Goal: Information Seeking & Learning: Learn about a topic

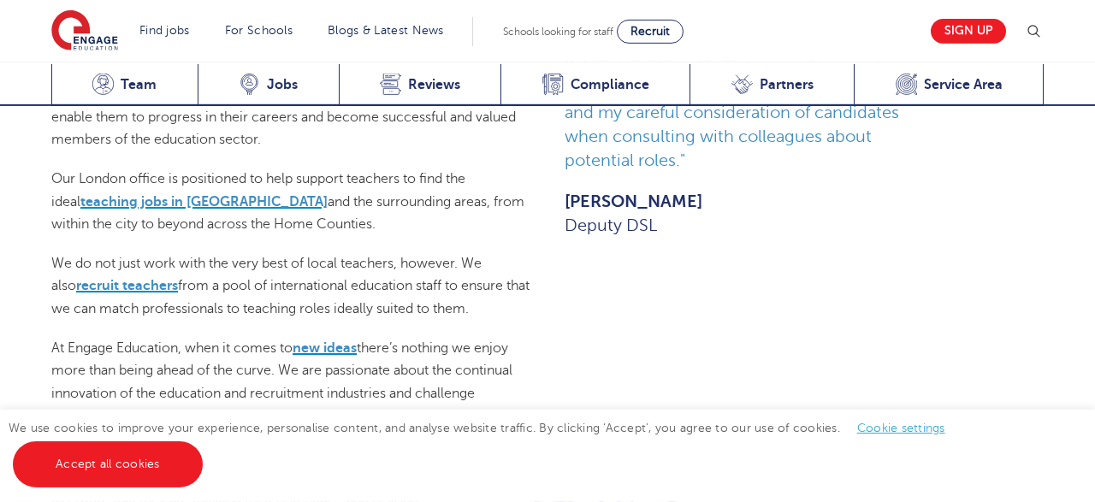
scroll to position [1062, 0]
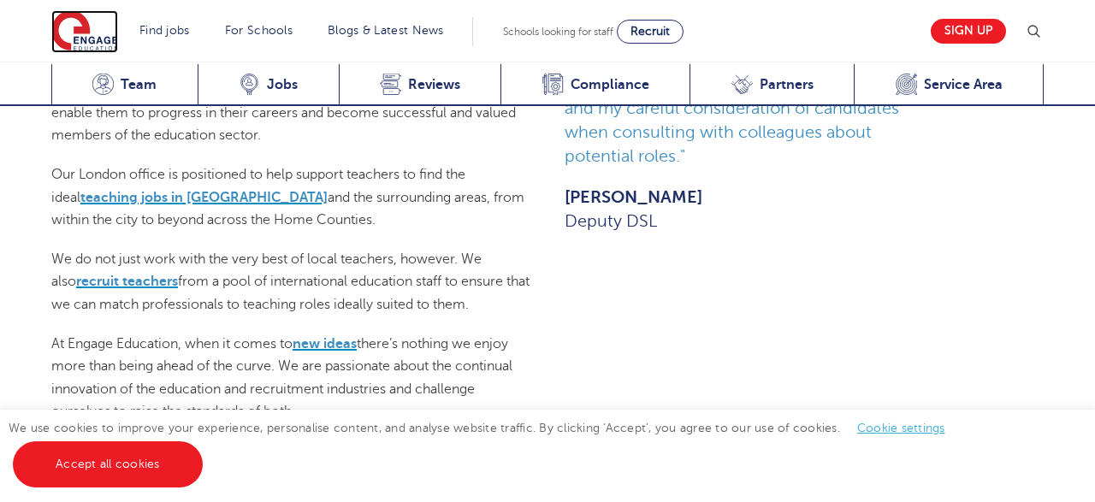
click at [88, 27] on img at bounding box center [84, 31] width 67 height 43
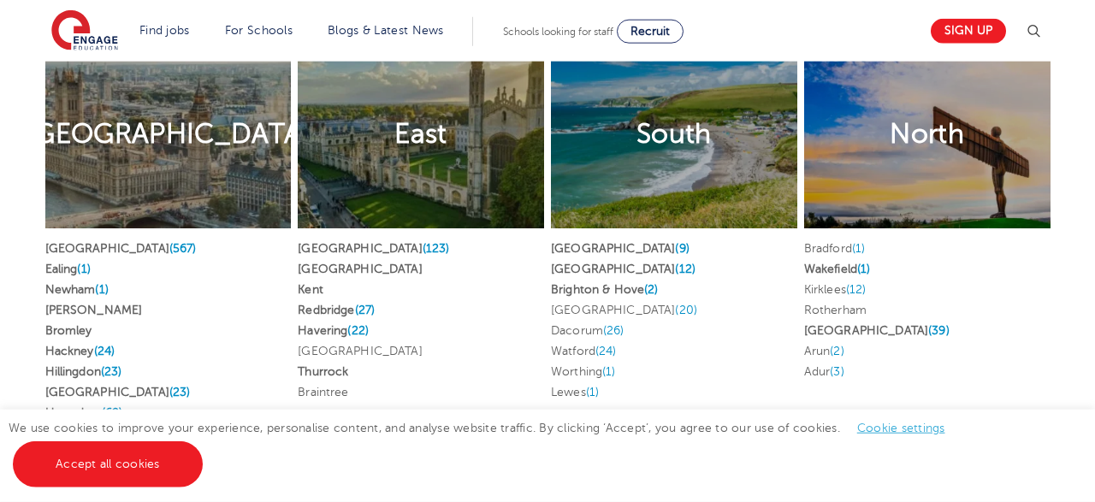
scroll to position [3385, 0]
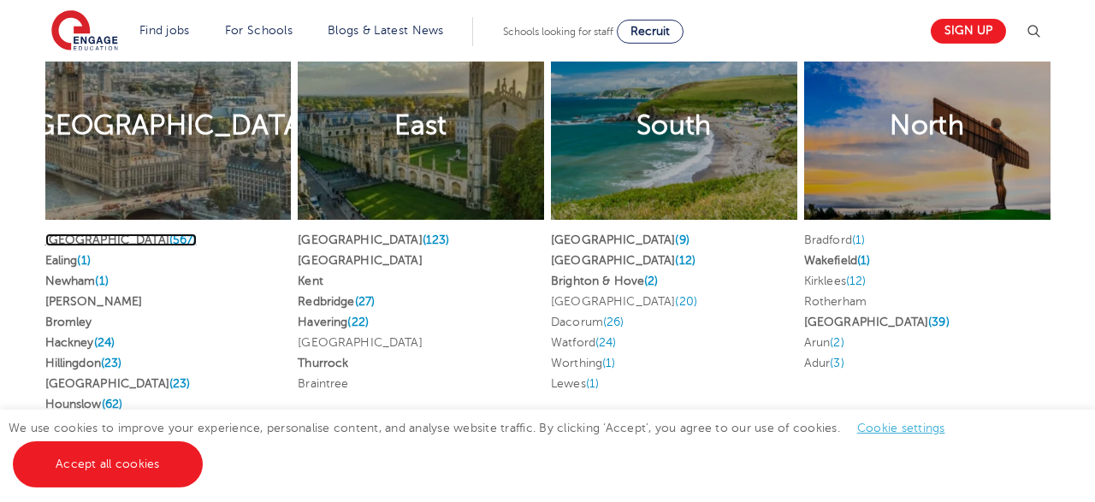
click at [67, 234] on link "London (567)" at bounding box center [120, 240] width 151 height 13
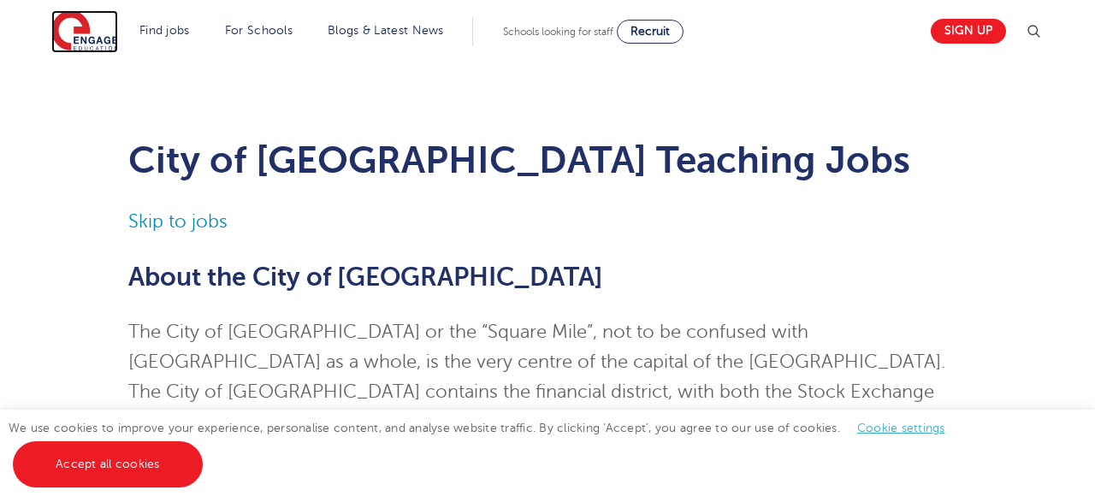
click at [80, 39] on img at bounding box center [84, 31] width 67 height 43
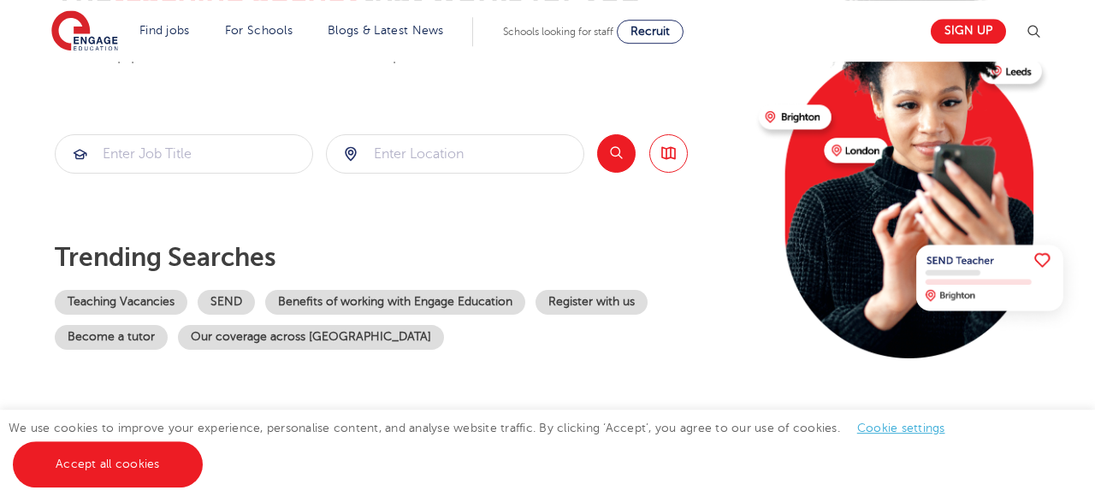
scroll to position [194, 0]
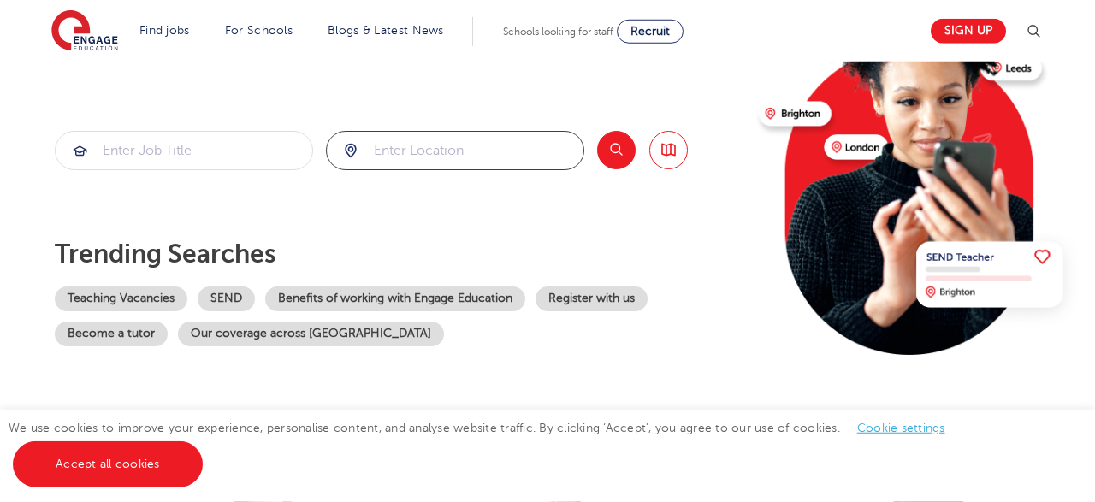
click at [428, 147] on input "search" at bounding box center [455, 151] width 257 height 38
type input "london"
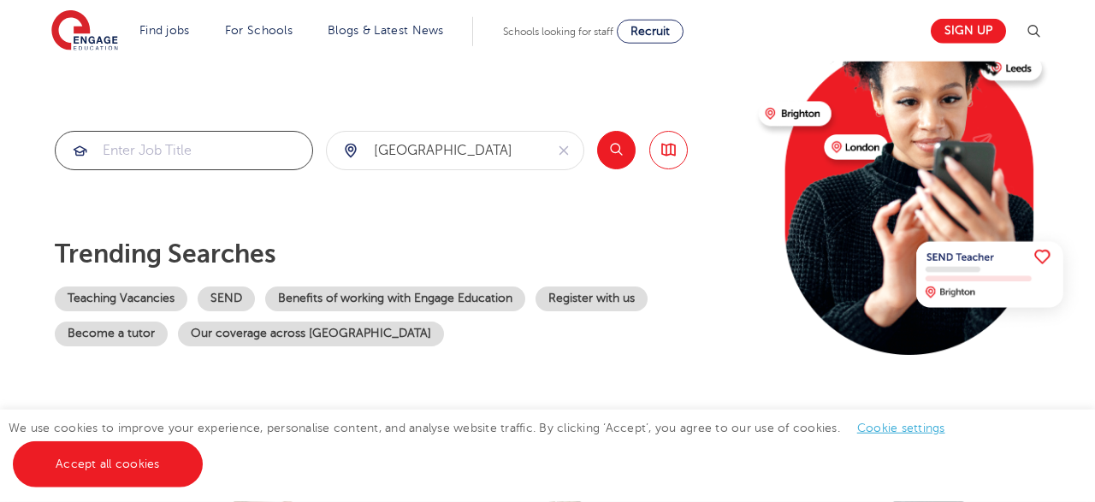
click at [110, 134] on input "search" at bounding box center [184, 151] width 257 height 38
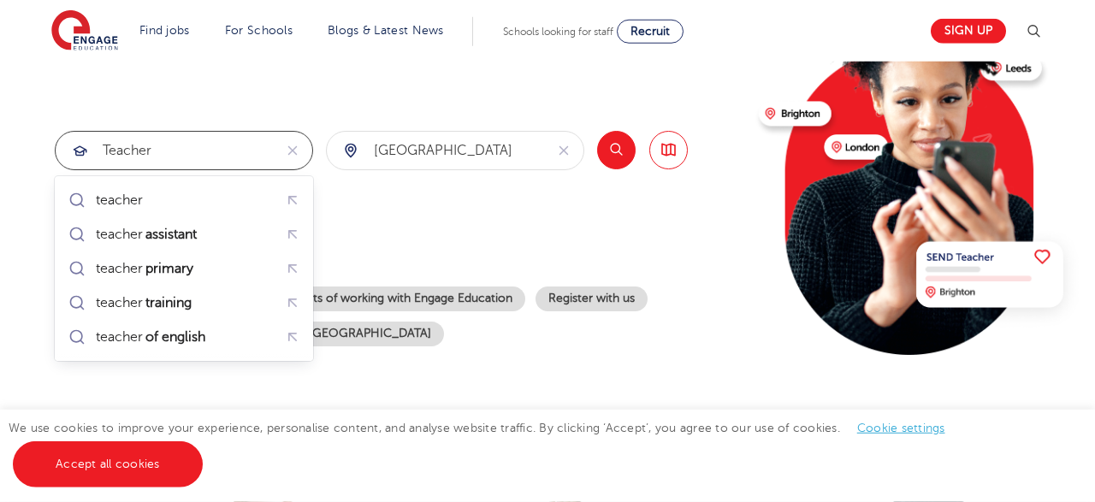
type input "teacher"
click button "Submit" at bounding box center [0, 0] width 0 height 0
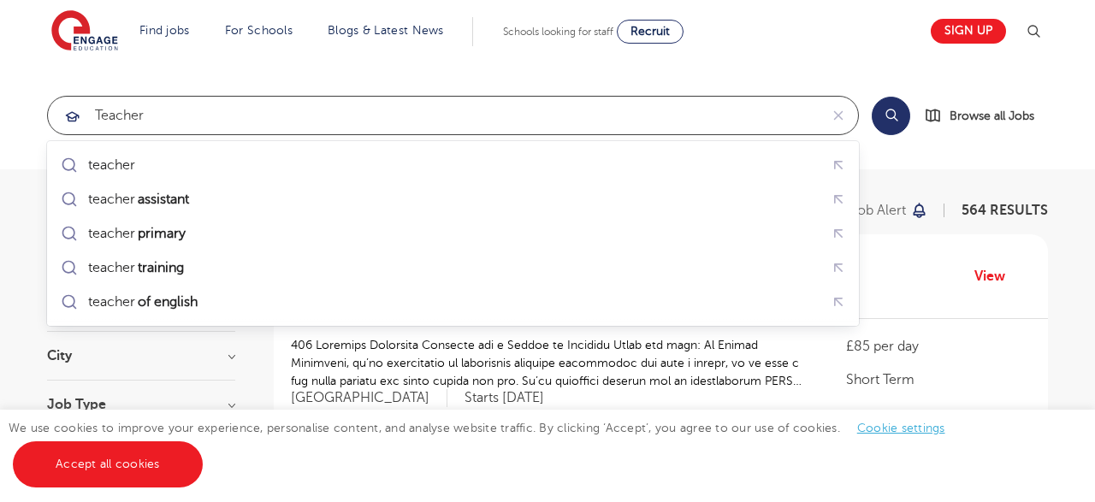
click at [200, 120] on input "teacher" at bounding box center [433, 116] width 771 height 38
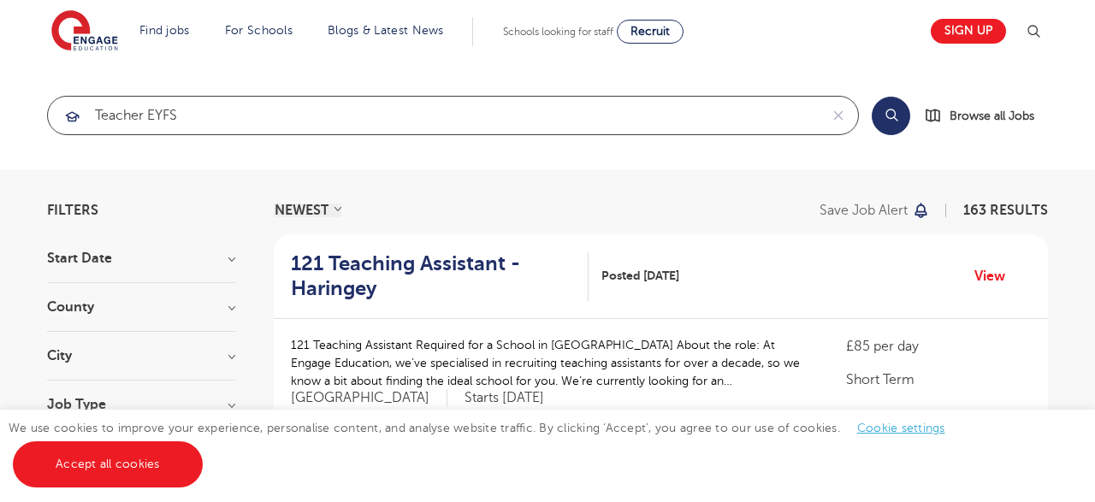
click button "Submit" at bounding box center [0, 0] width 0 height 0
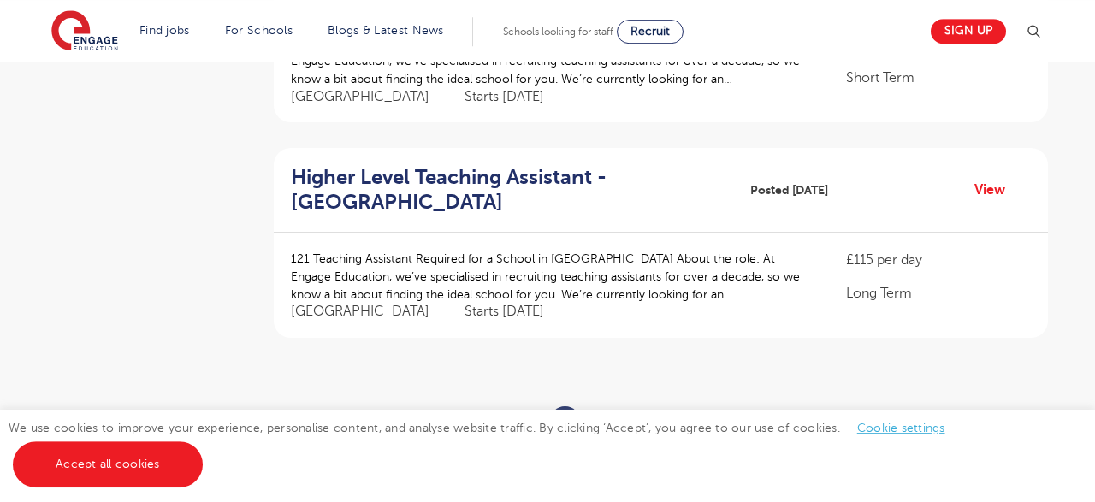
scroll to position [2074, 0]
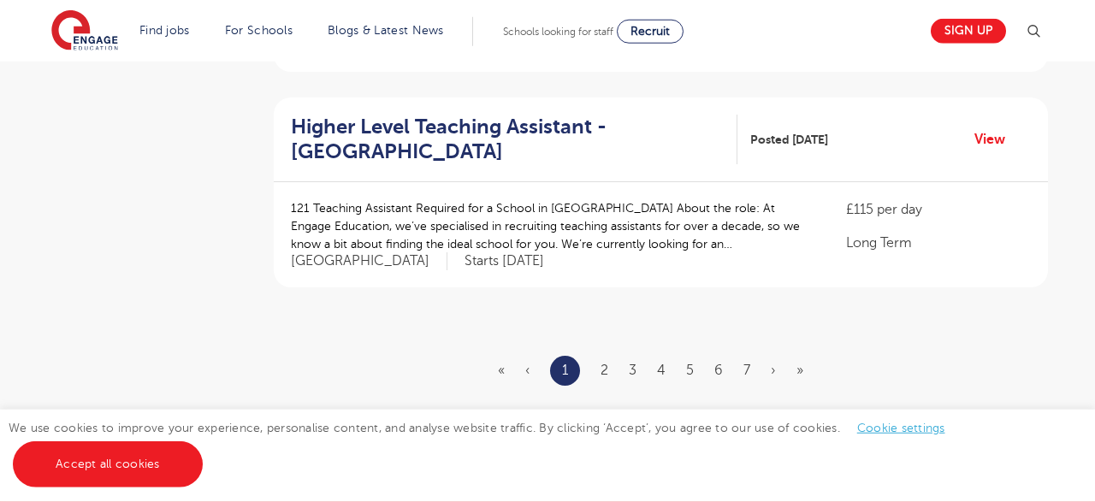
click at [612, 359] on ul "« ‹ 1 2 3 4 5 6 7 › »" at bounding box center [661, 371] width 326 height 30
click at [607, 367] on link "2" at bounding box center [605, 370] width 8 height 15
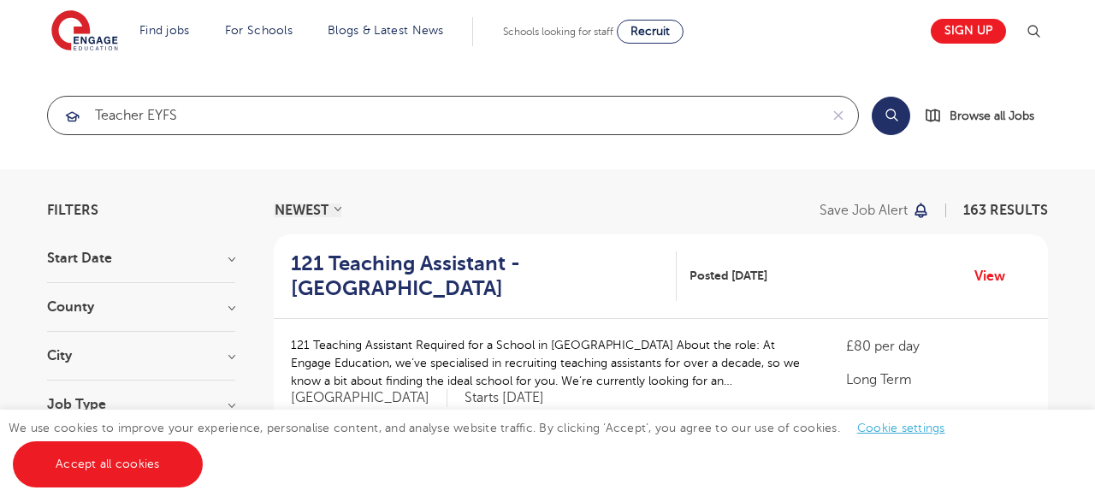
click at [175, 116] on input "teacher EYFS" at bounding box center [433, 116] width 771 height 38
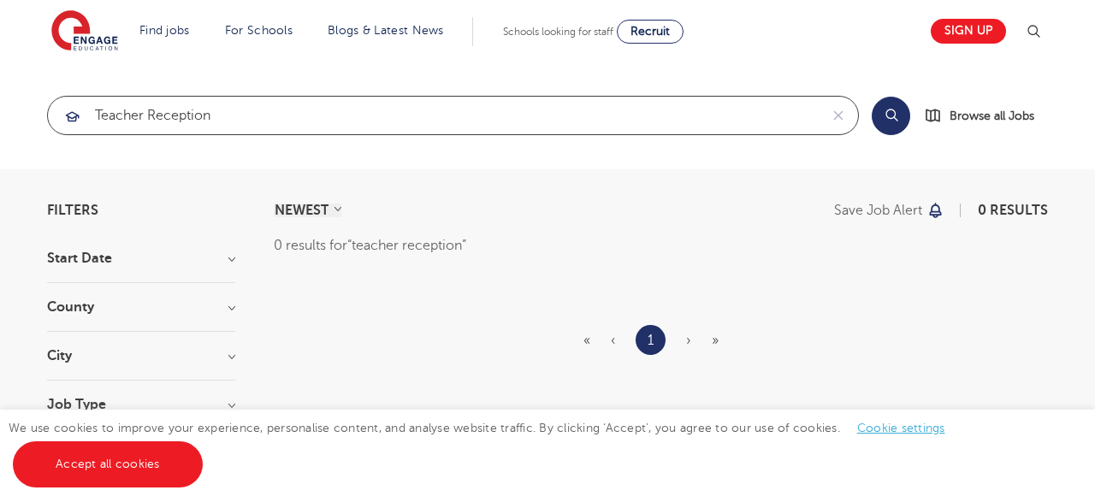
type input "teacher reception"
click button "Submit" at bounding box center [0, 0] width 0 height 0
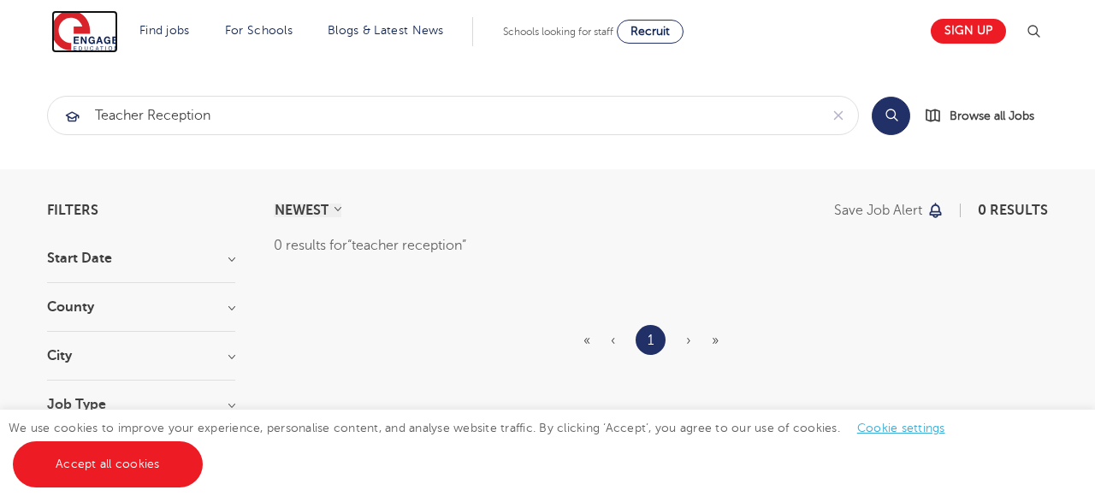
click at [92, 42] on img at bounding box center [84, 31] width 67 height 43
